Goal: Complete application form: Complete application form

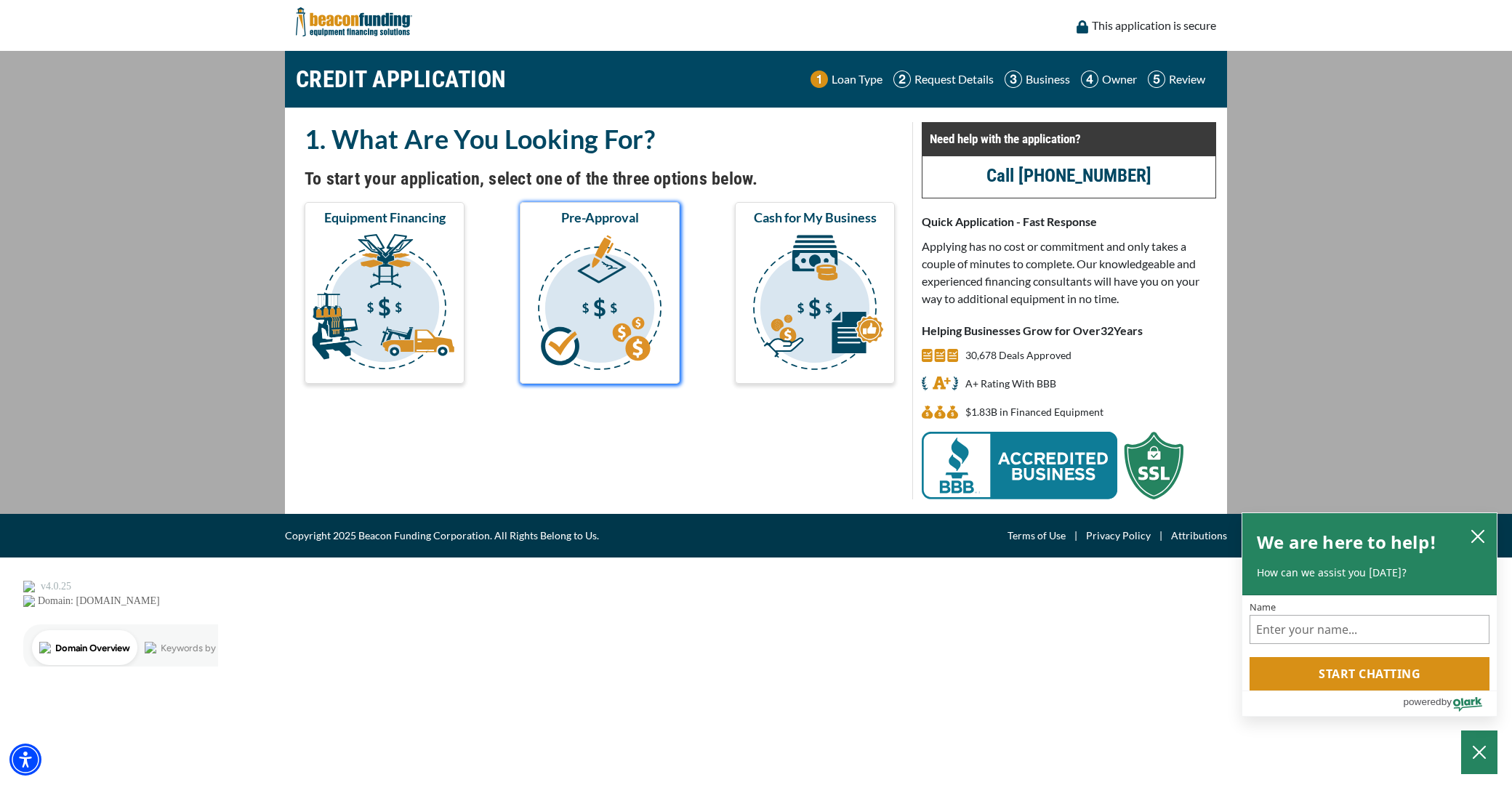
click at [587, 241] on img "submit" at bounding box center [599, 304] width 154 height 145
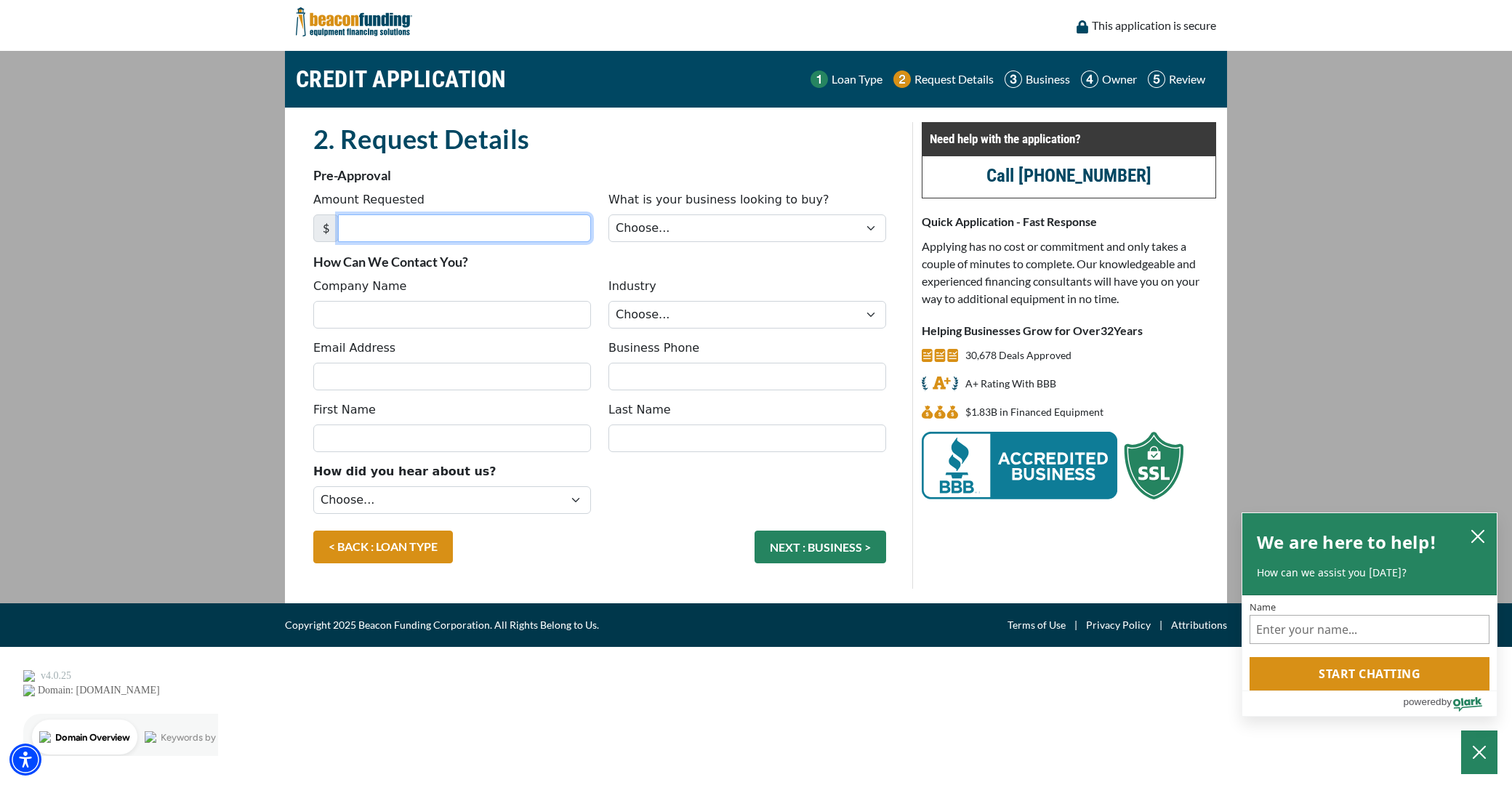
click at [490, 226] on input "Amount Requested" at bounding box center [464, 228] width 253 height 27
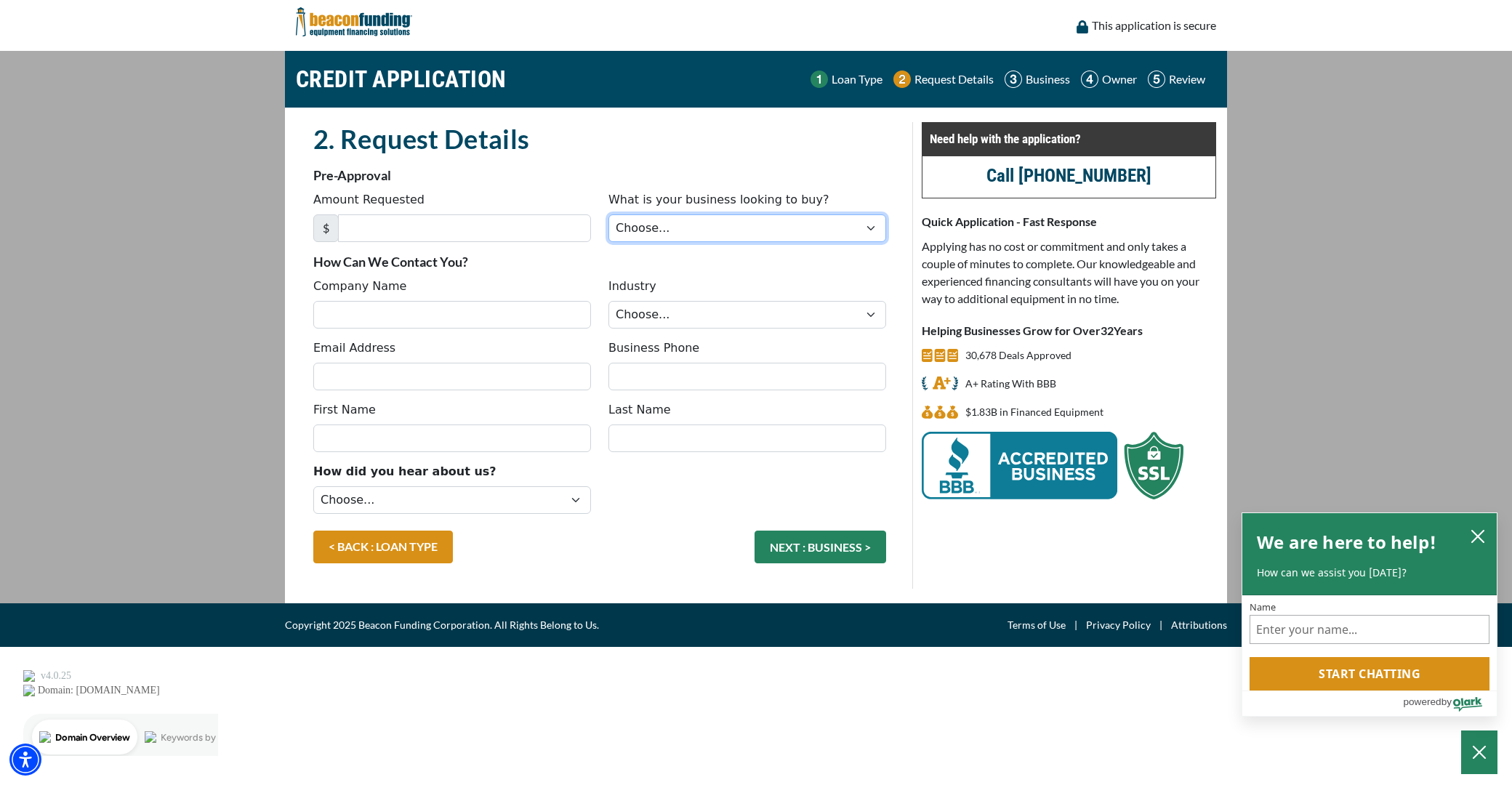
click at [729, 232] on select "Choose... Backhoe Boom/Bucket Truck Chipper Commercial Mower Crane DTG/DTF Prin…" at bounding box center [747, 228] width 278 height 27
select select "13"
click at [609, 214] on select "Choose... Backhoe Boom/Bucket Truck Chipper Commercial Mower Crane DTG/DTF Prin…" at bounding box center [747, 228] width 278 height 27
click at [712, 318] on select "Choose... Towing Landscape/Hardscape Decorated Apparel Septic Light Constructio…" at bounding box center [747, 315] width 278 height 27
select select "6"
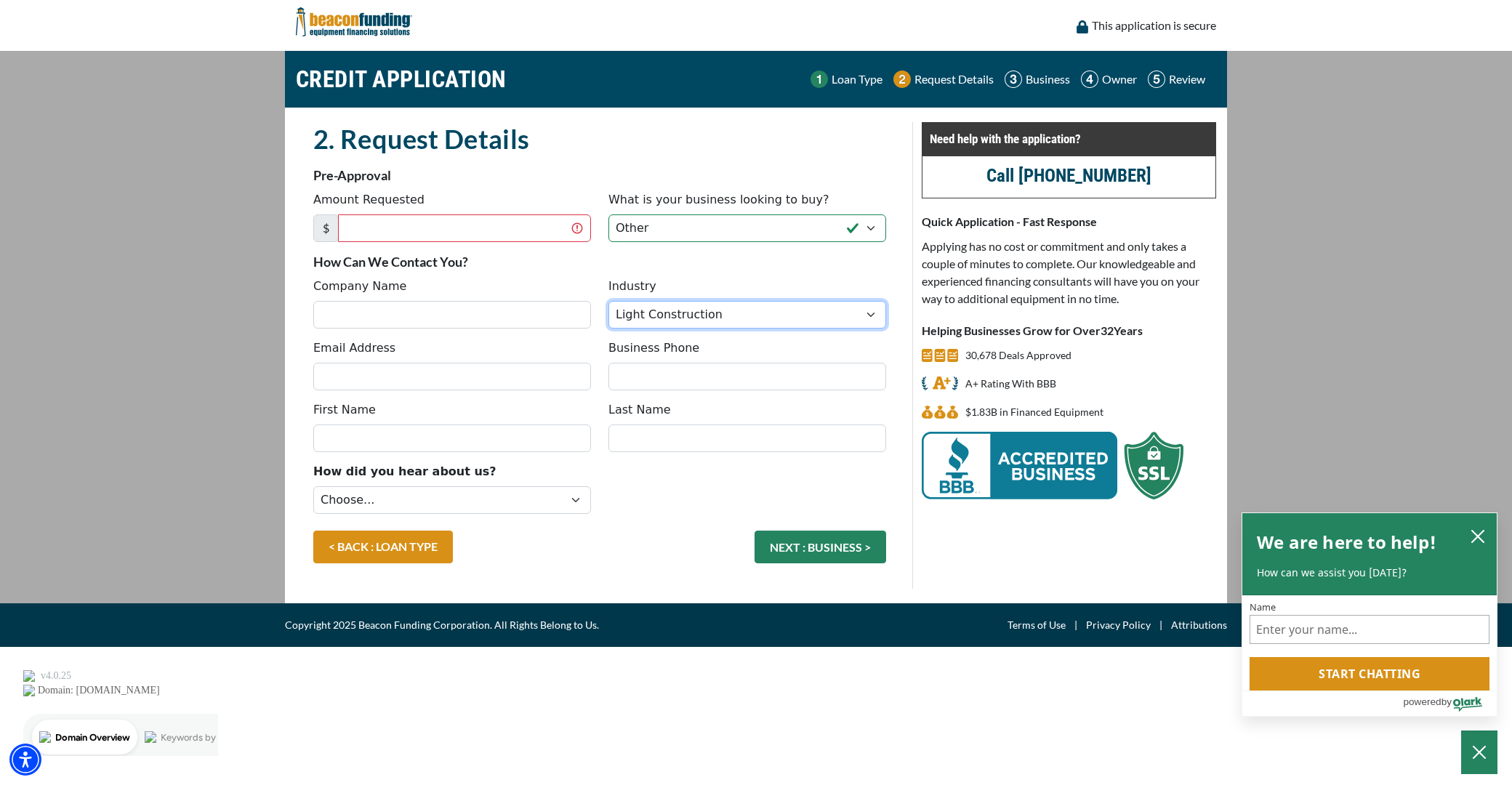
click at [609, 301] on select "Choose... Towing Landscape/Hardscape Decorated Apparel Septic Light Constructio…" at bounding box center [747, 315] width 278 height 27
click at [380, 23] on img at bounding box center [353, 22] width 116 height 43
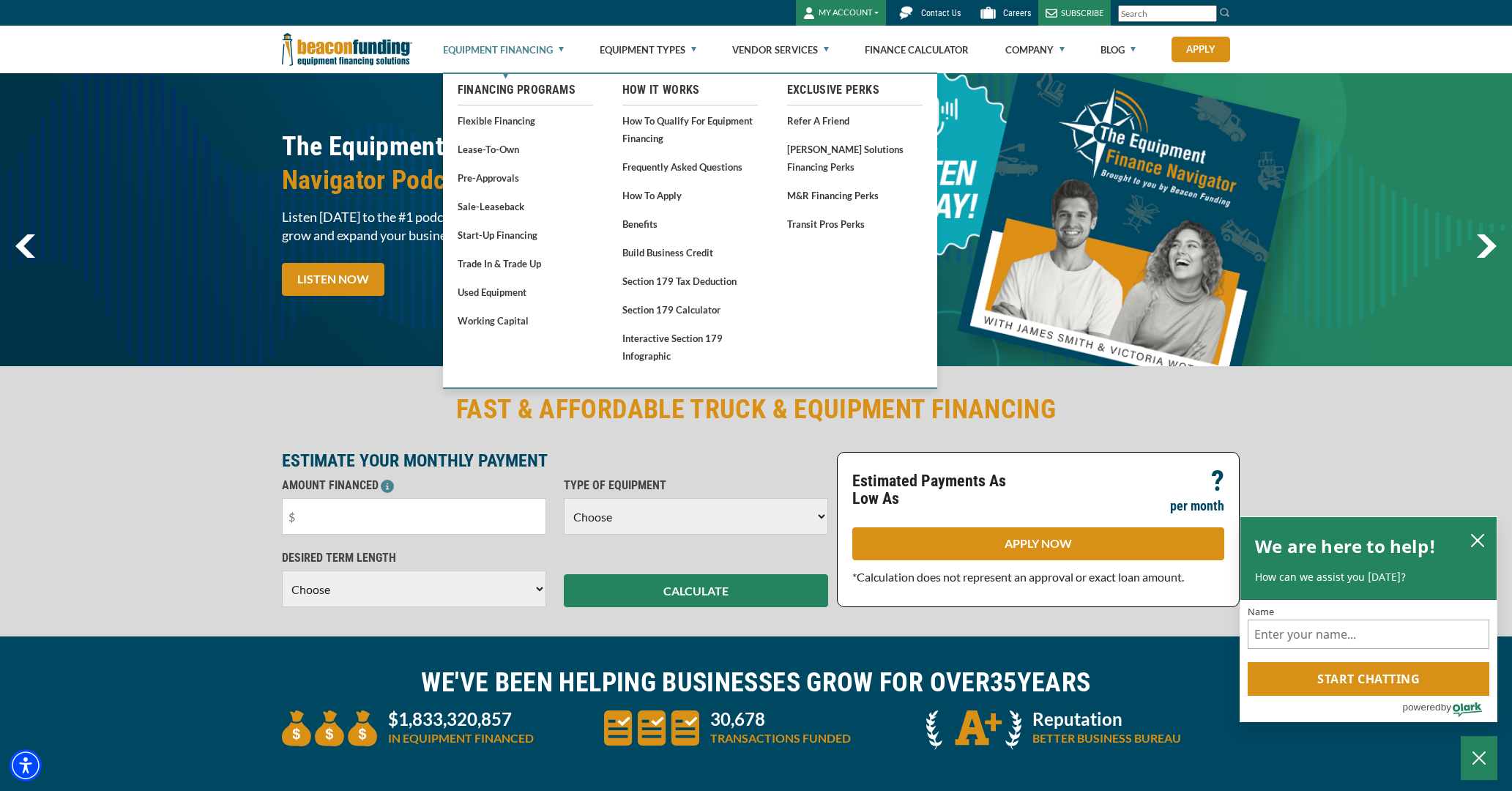
click at [506, 47] on link "Equipment Financing" at bounding box center [503, 49] width 121 height 46
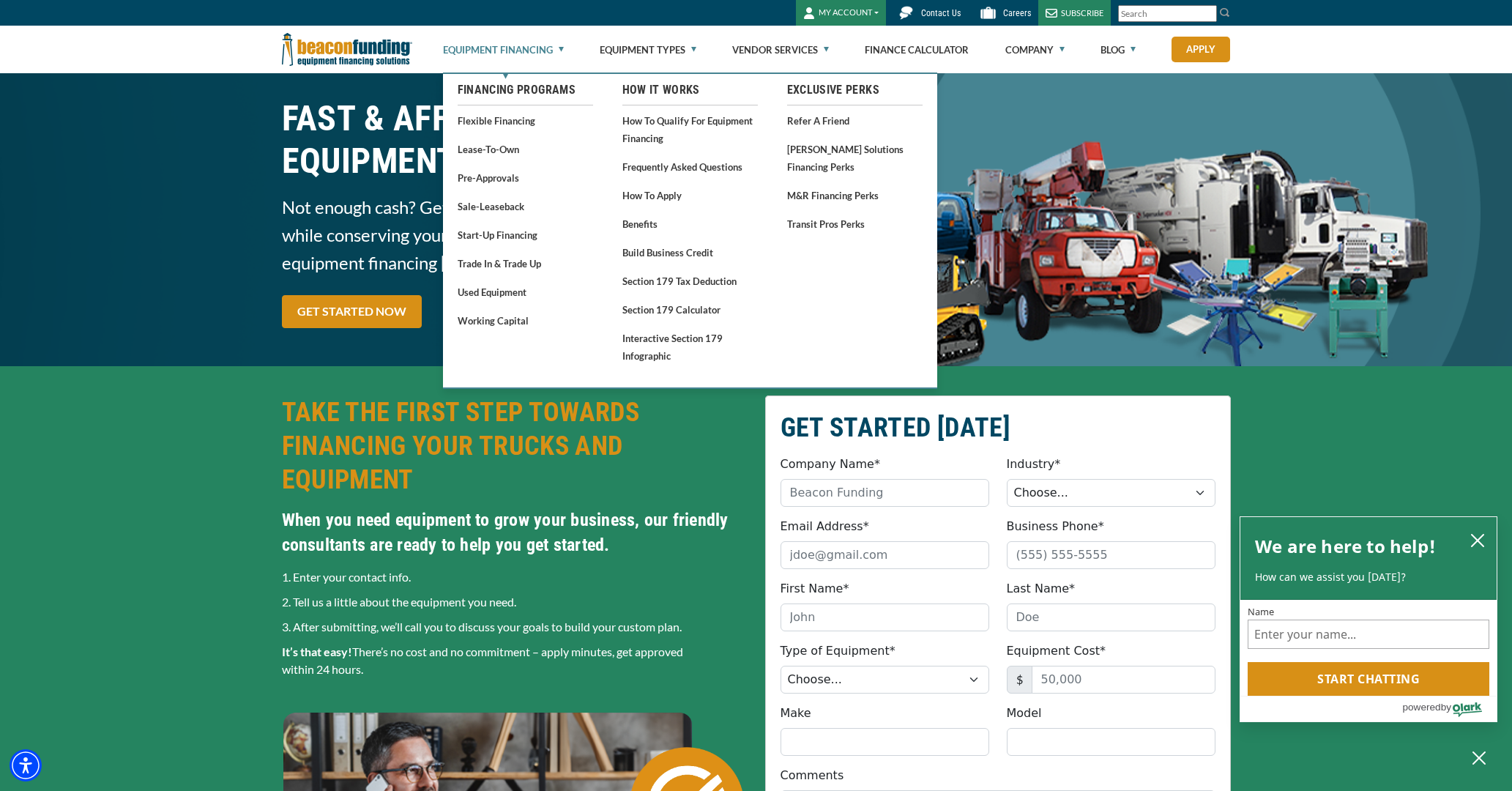
click at [515, 47] on link "Equipment Financing" at bounding box center [503, 49] width 121 height 46
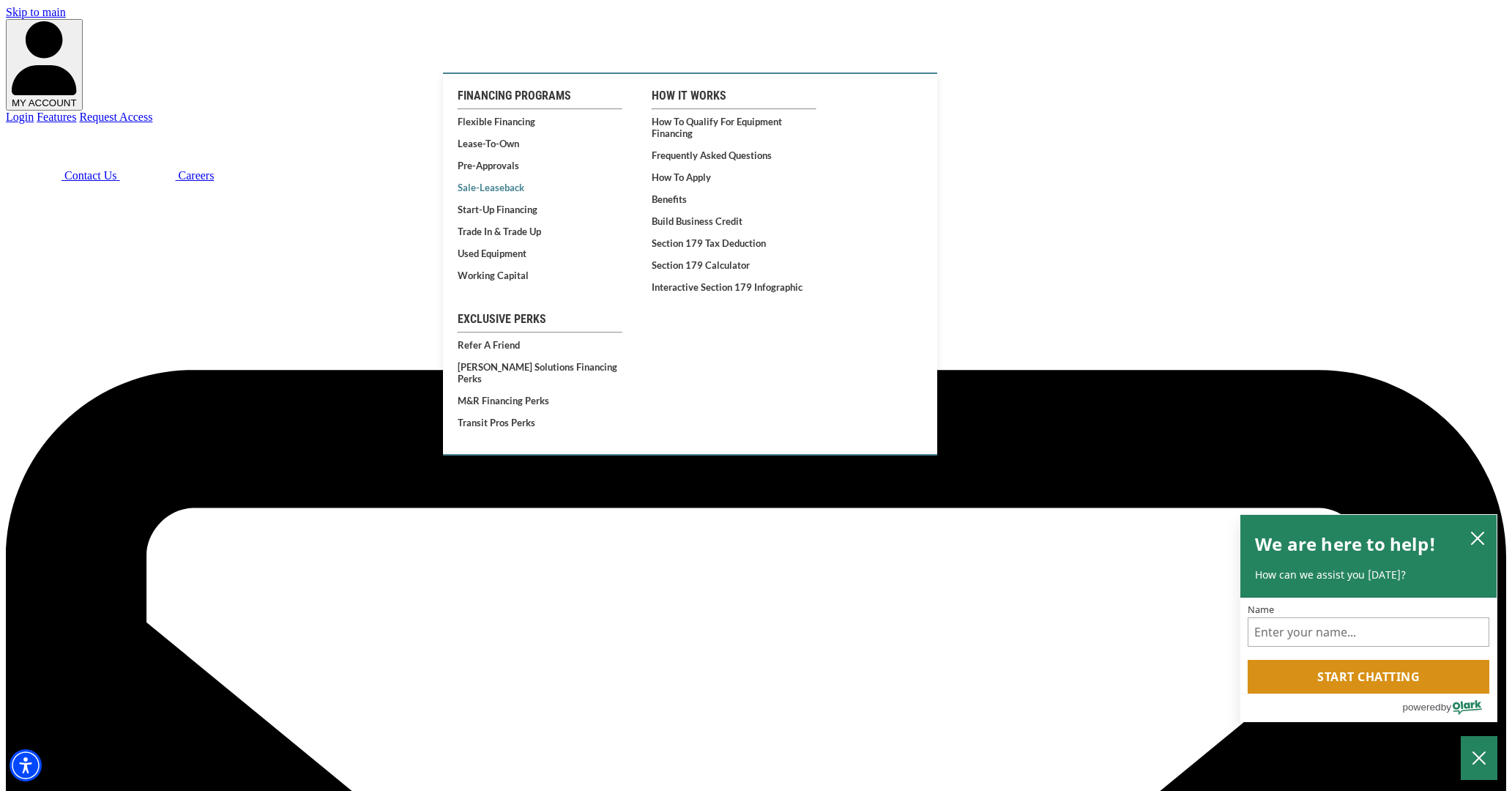
click at [503, 193] on link "Sale-Leaseback" at bounding box center [540, 188] width 165 height 12
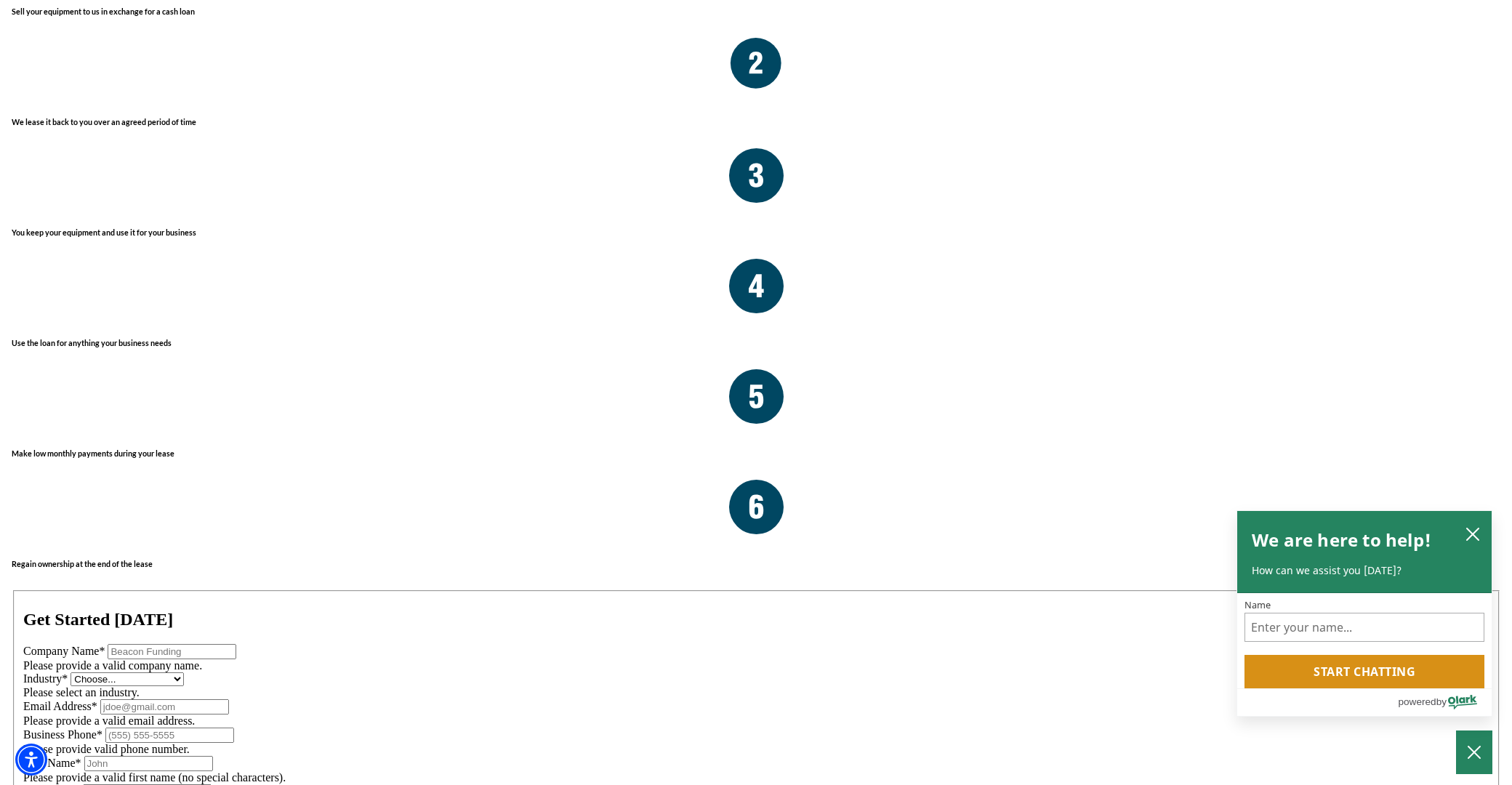
scroll to position [2034, 0]
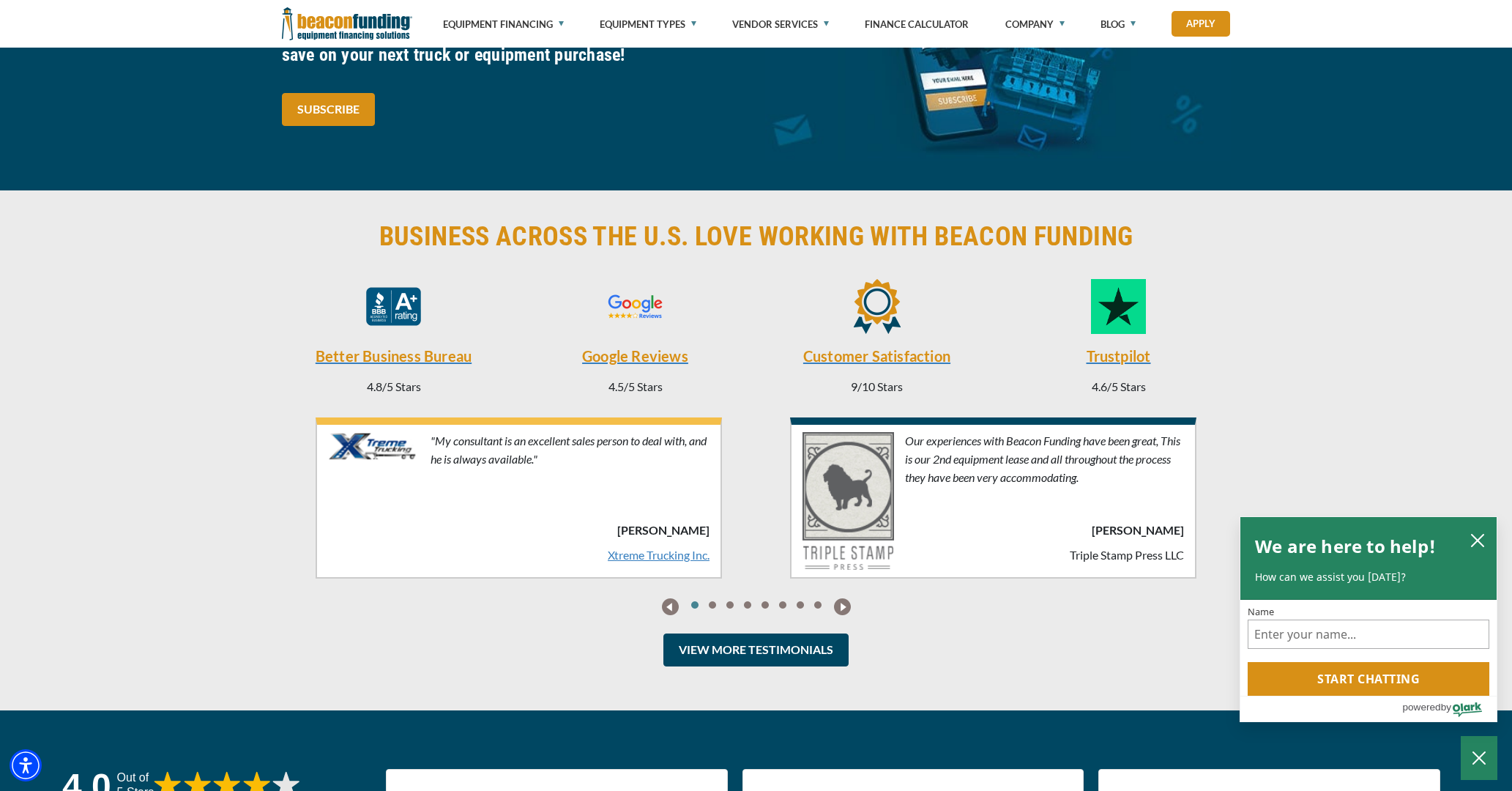
scroll to position [3758, 0]
